Goal: Information Seeking & Learning: Learn about a topic

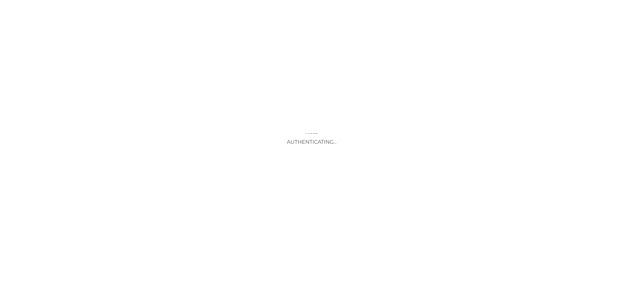
click at [330, 199] on div "Authenticating..." at bounding box center [311, 151] width 623 height 303
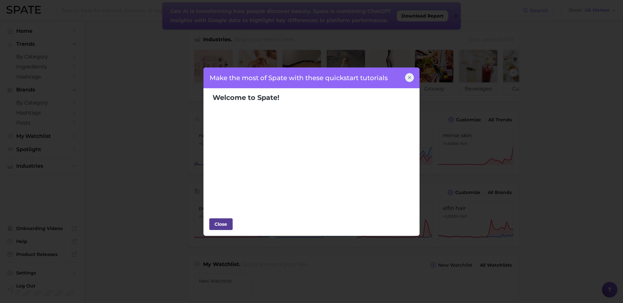
click at [219, 222] on div "Close" at bounding box center [220, 224] width 19 height 10
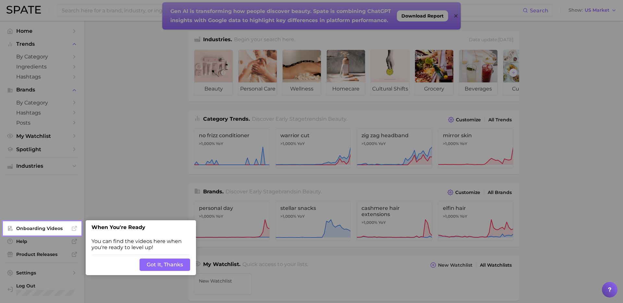
click at [171, 262] on button "Got It, Thanks" at bounding box center [165, 265] width 51 height 12
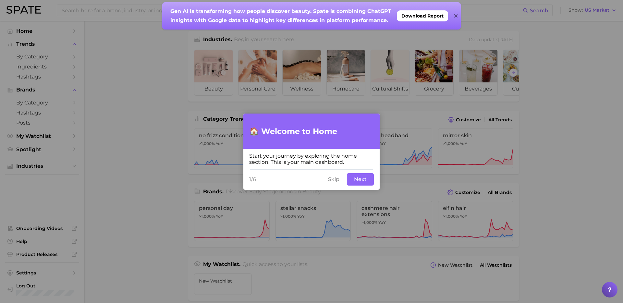
click at [328, 182] on button "Skip" at bounding box center [333, 179] width 19 height 12
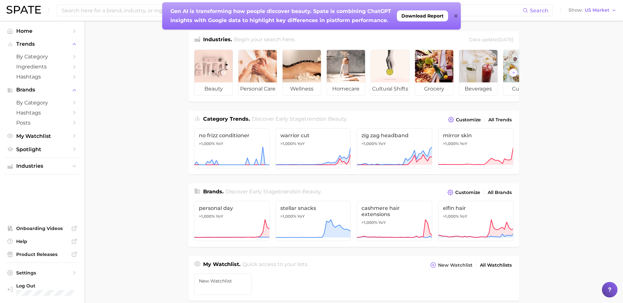
click at [454, 16] on div "Gen AI is transforming how people discover beauty. Spate is combining ChatGPT i…" at bounding box center [311, 15] width 299 height 27
click at [455, 16] on icon at bounding box center [455, 15] width 3 height 5
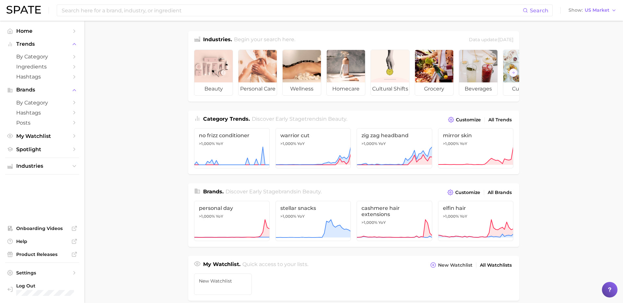
click at [144, 101] on main "Industries. Begin your search here. Data update: [DATE] beauty personal care we…" at bounding box center [353, 274] width 539 height 507
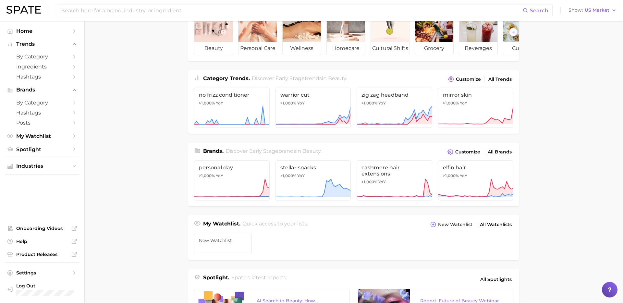
scroll to position [49, 0]
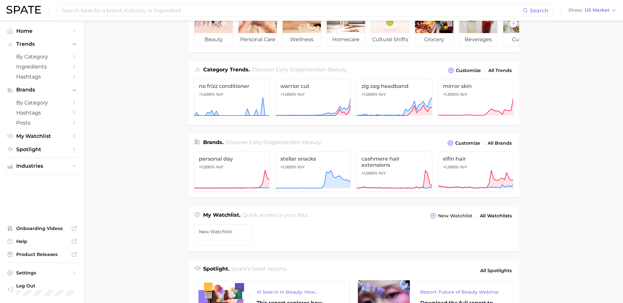
scroll to position [48, 0]
